Goal: Task Accomplishment & Management: Use online tool/utility

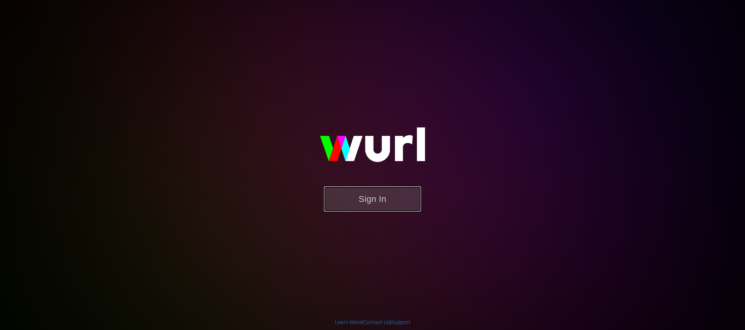
click at [383, 199] on button "Sign In" at bounding box center [372, 198] width 97 height 25
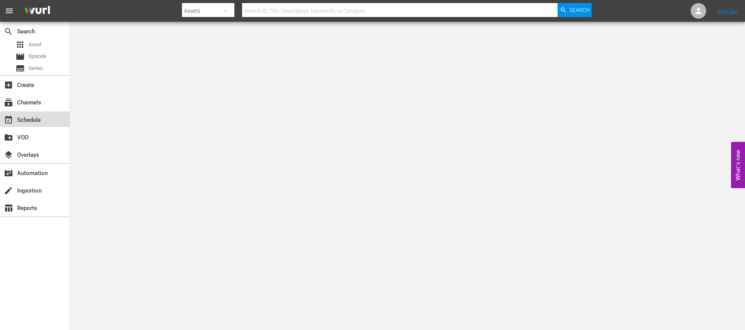
click at [29, 119] on div "event_available Schedule" at bounding box center [21, 118] width 43 height 7
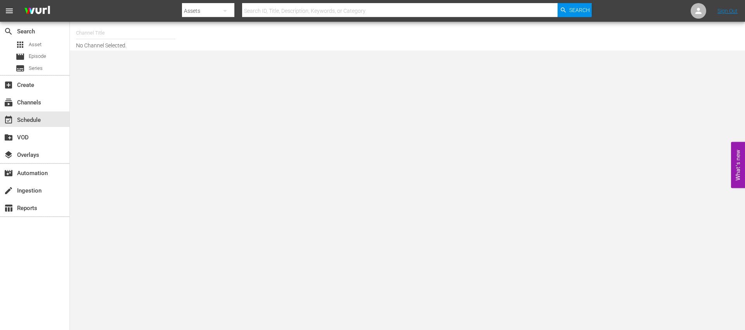
click at [133, 37] on input "text" at bounding box center [125, 33] width 99 height 19
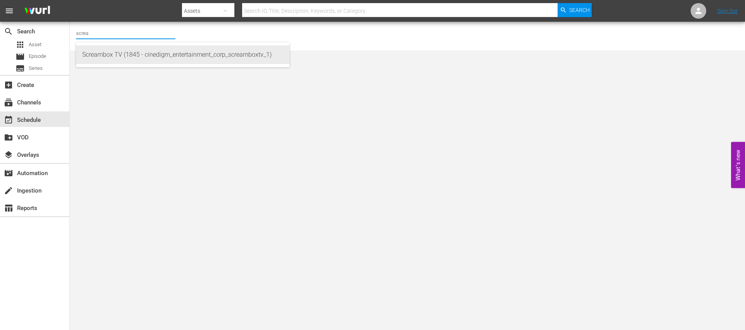
click at [141, 51] on div "Screambox TV (1845 - cinedigm_entertainment_corp_screamboxtv_1)" at bounding box center [182, 54] width 201 height 19
type input "Screambox TV (1845 - cinedigm_entertainment_corp_screamboxtv_1)"
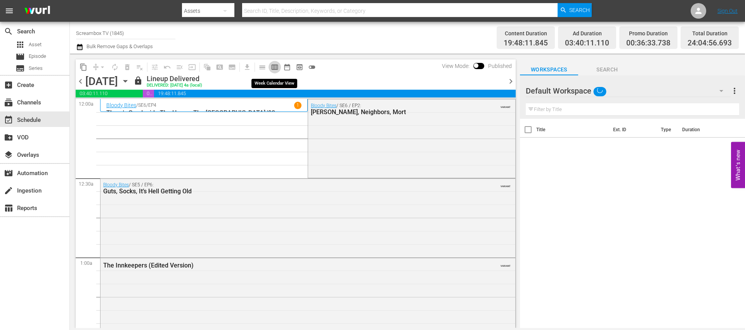
click at [275, 68] on span "calendar_view_week_outlined" at bounding box center [275, 67] width 8 height 8
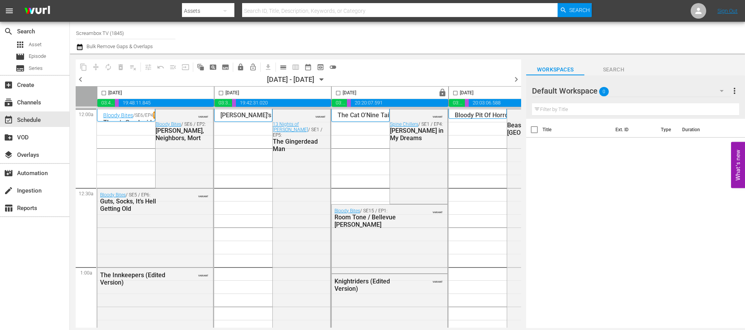
scroll to position [0, 399]
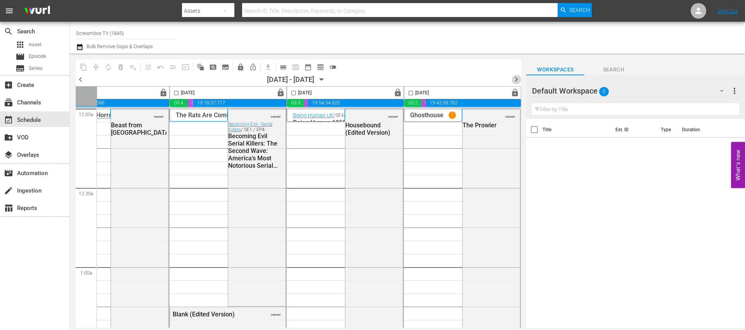
click at [517, 78] on span "chevron_right" at bounding box center [516, 79] width 10 height 10
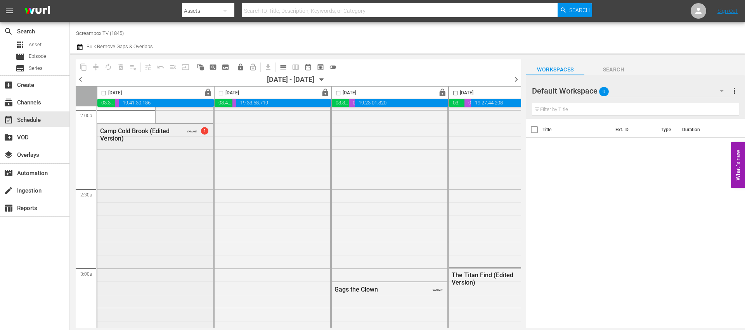
scroll to position [298, 0]
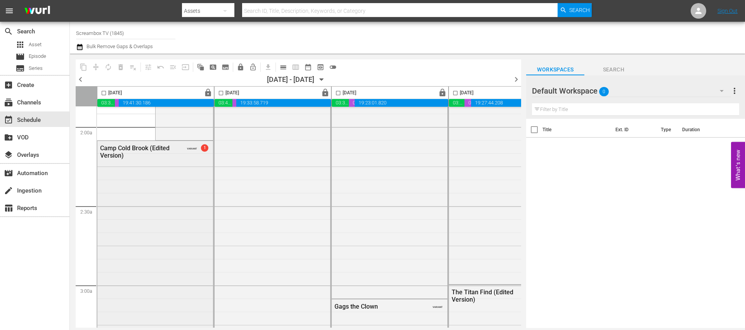
click at [180, 164] on div "Camp Cold Brook (Edited Version) VARIANT 1" at bounding box center [155, 285] width 116 height 289
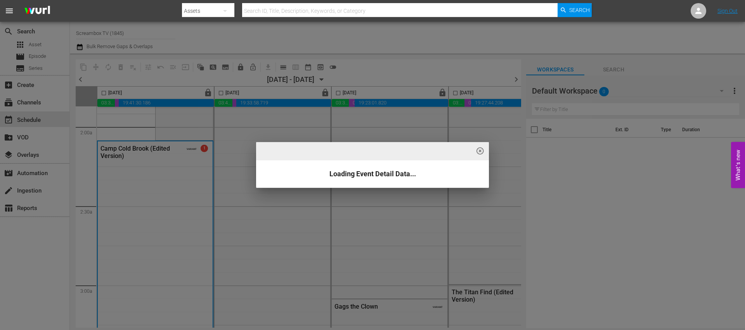
click at [481, 148] on span "highlight_off_icon" at bounding box center [480, 151] width 9 height 9
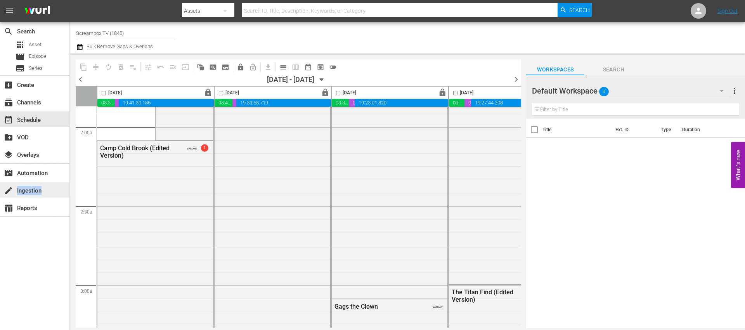
click at [33, 191] on div "create Ingestion" at bounding box center [21, 189] width 43 height 7
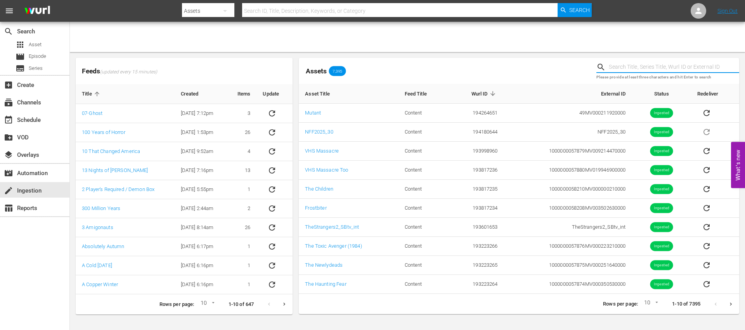
click at [640, 70] on input "text" at bounding box center [674, 67] width 130 height 12
type input "camp cold b"
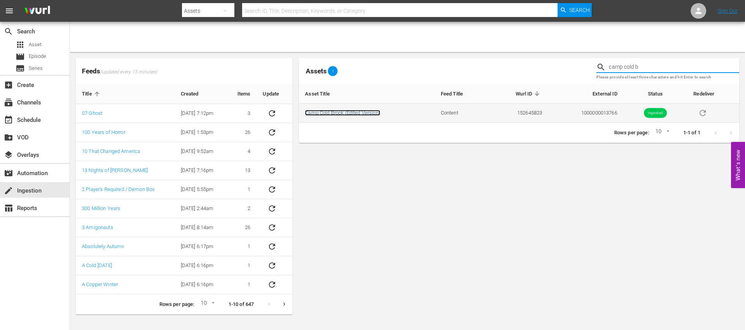
click at [360, 110] on link "Camp Cold Brook (Edited Version)" at bounding box center [342, 113] width 75 height 6
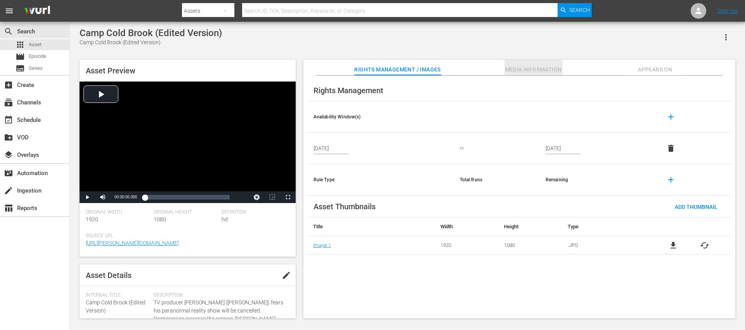
click at [532, 66] on span "Media Information" at bounding box center [533, 70] width 58 height 10
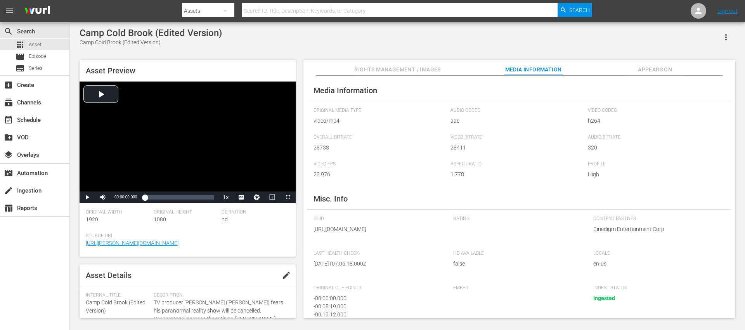
click at [438, 69] on span "Rights Management / Images" at bounding box center [397, 70] width 86 height 10
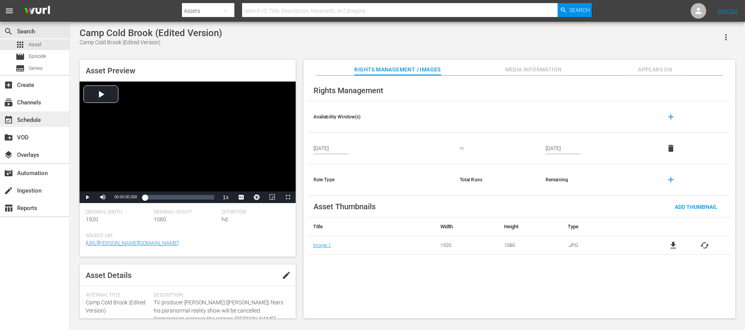
click at [30, 116] on div "event_available Schedule" at bounding box center [21, 118] width 43 height 7
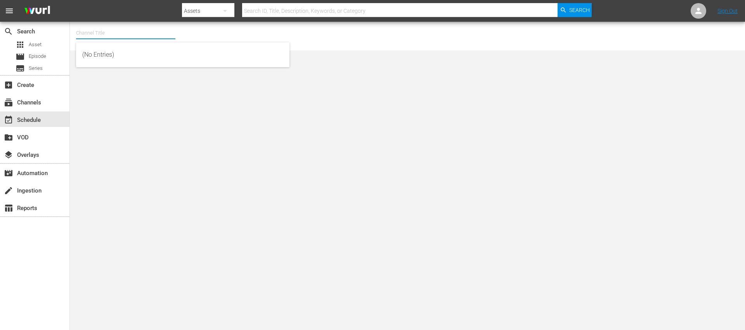
click at [106, 33] on input "text" at bounding box center [125, 33] width 99 height 19
click at [125, 55] on div "Screambox TV (1845 - cinedigm_entertainment_corp_screamboxtv_1)" at bounding box center [182, 54] width 201 height 19
type input "Screambox TV (1845 - cinedigm_entertainment_corp_screamboxtv_1)"
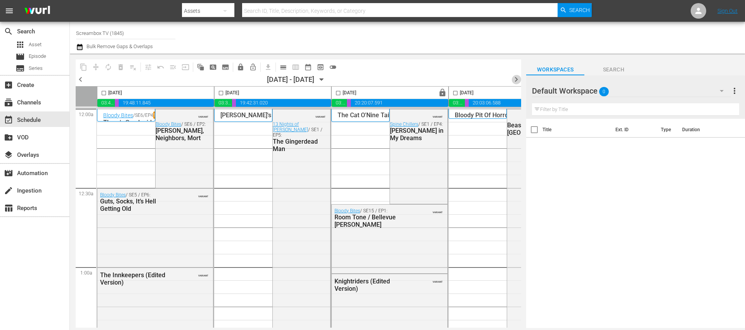
click at [518, 80] on span "chevron_right" at bounding box center [516, 79] width 10 height 10
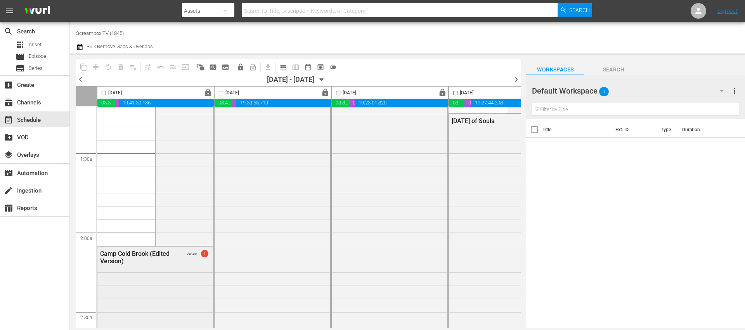
scroll to position [269, 0]
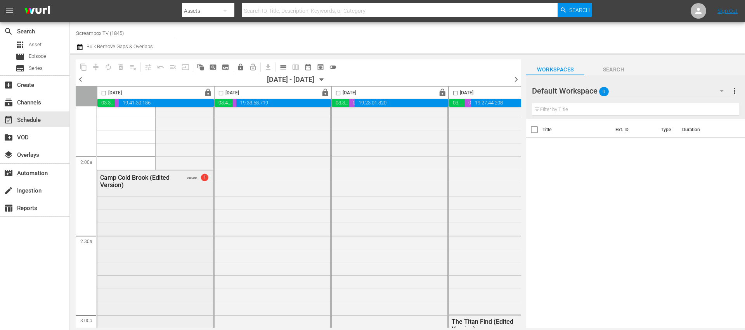
click at [194, 178] on span "VARIANT" at bounding box center [192, 176] width 10 height 6
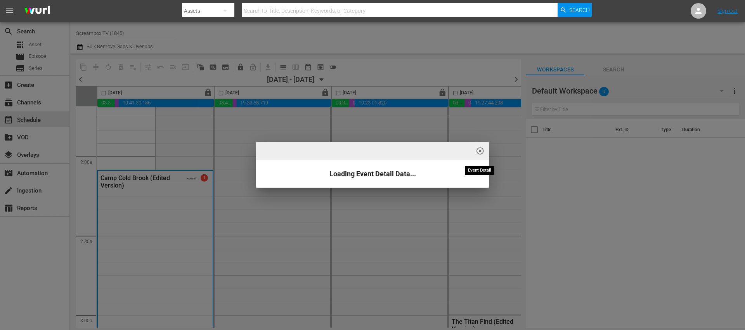
click at [479, 151] on span "highlight_off_icon" at bounding box center [480, 151] width 9 height 9
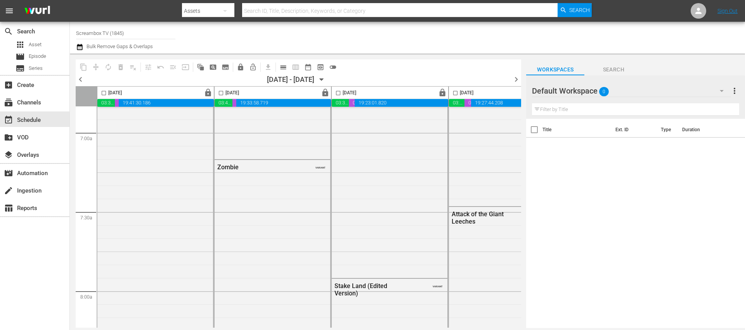
scroll to position [276, 0]
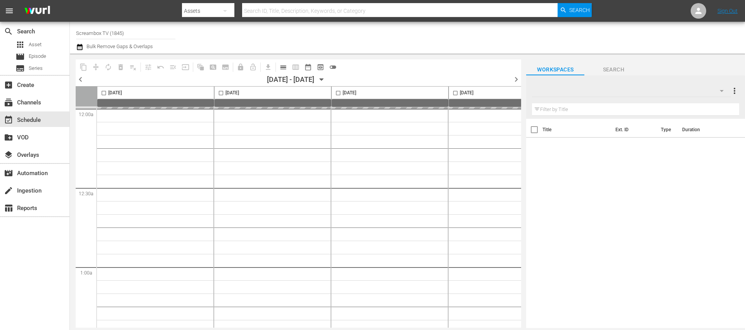
type input "Screambox TV (1845)"
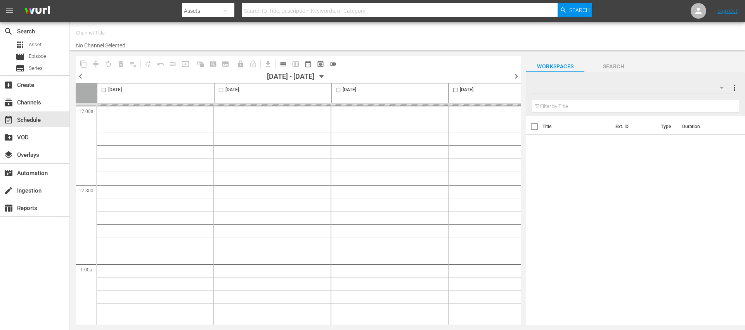
type input "Screambox TV (1845)"
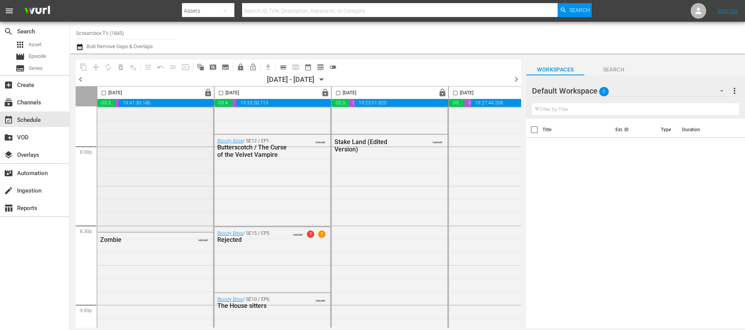
scroll to position [2864, 0]
